Goal: Information Seeking & Learning: Learn about a topic

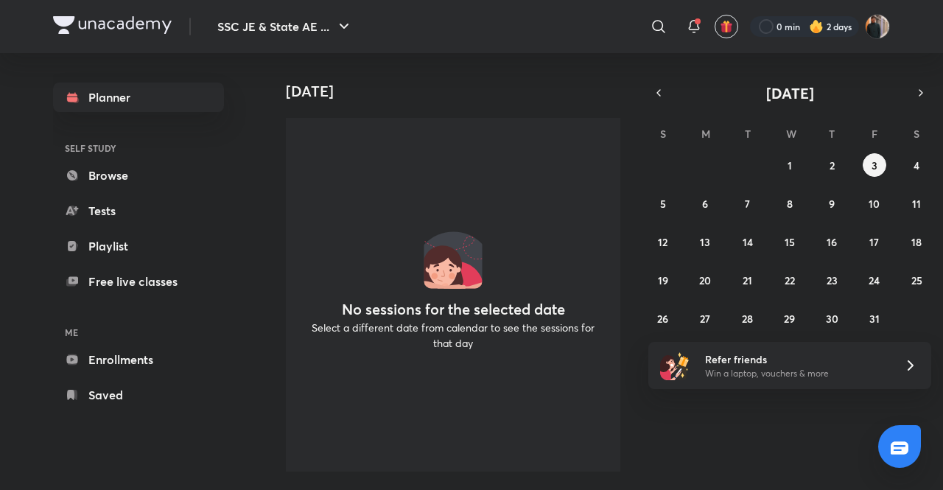
drag, startPoint x: 108, startPoint y: 245, endPoint x: 177, endPoint y: 20, distance: 235.9
click at [108, 245] on link "Playlist" at bounding box center [138, 245] width 171 height 29
